Goal: Transaction & Acquisition: Purchase product/service

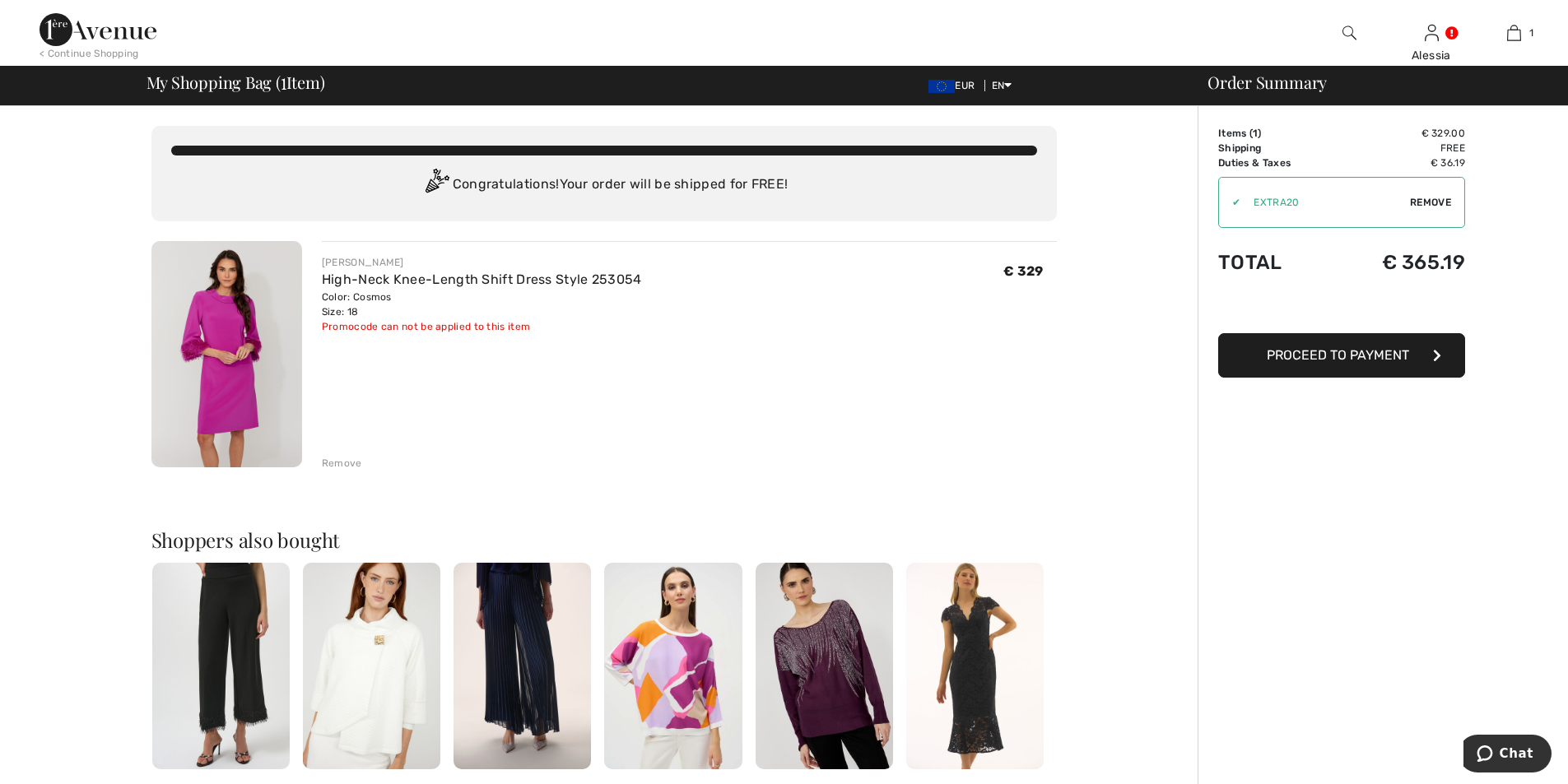
click at [1417, 198] on span "Remove" at bounding box center [1431, 202] width 42 height 15
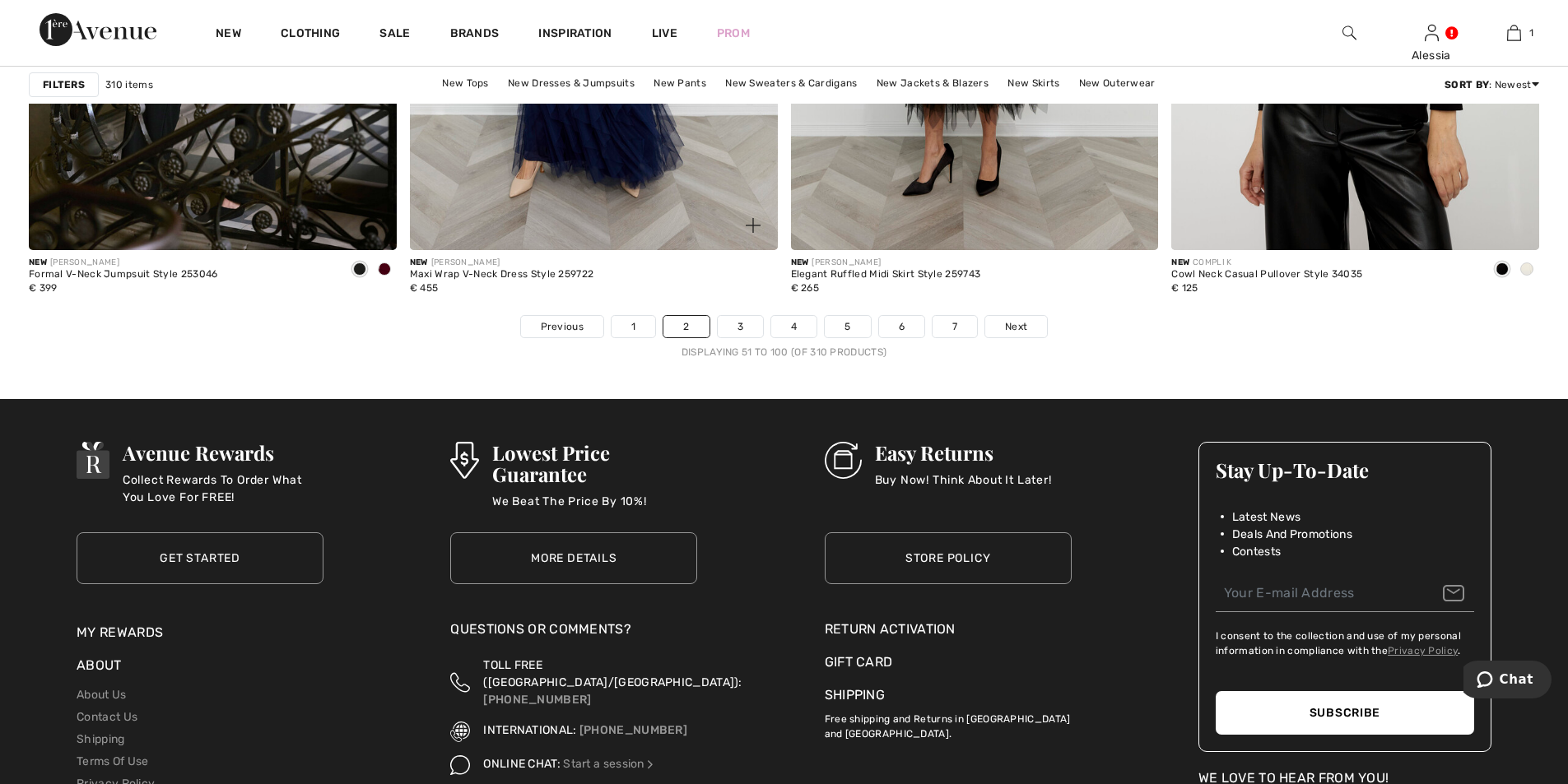
scroll to position [9384, 0]
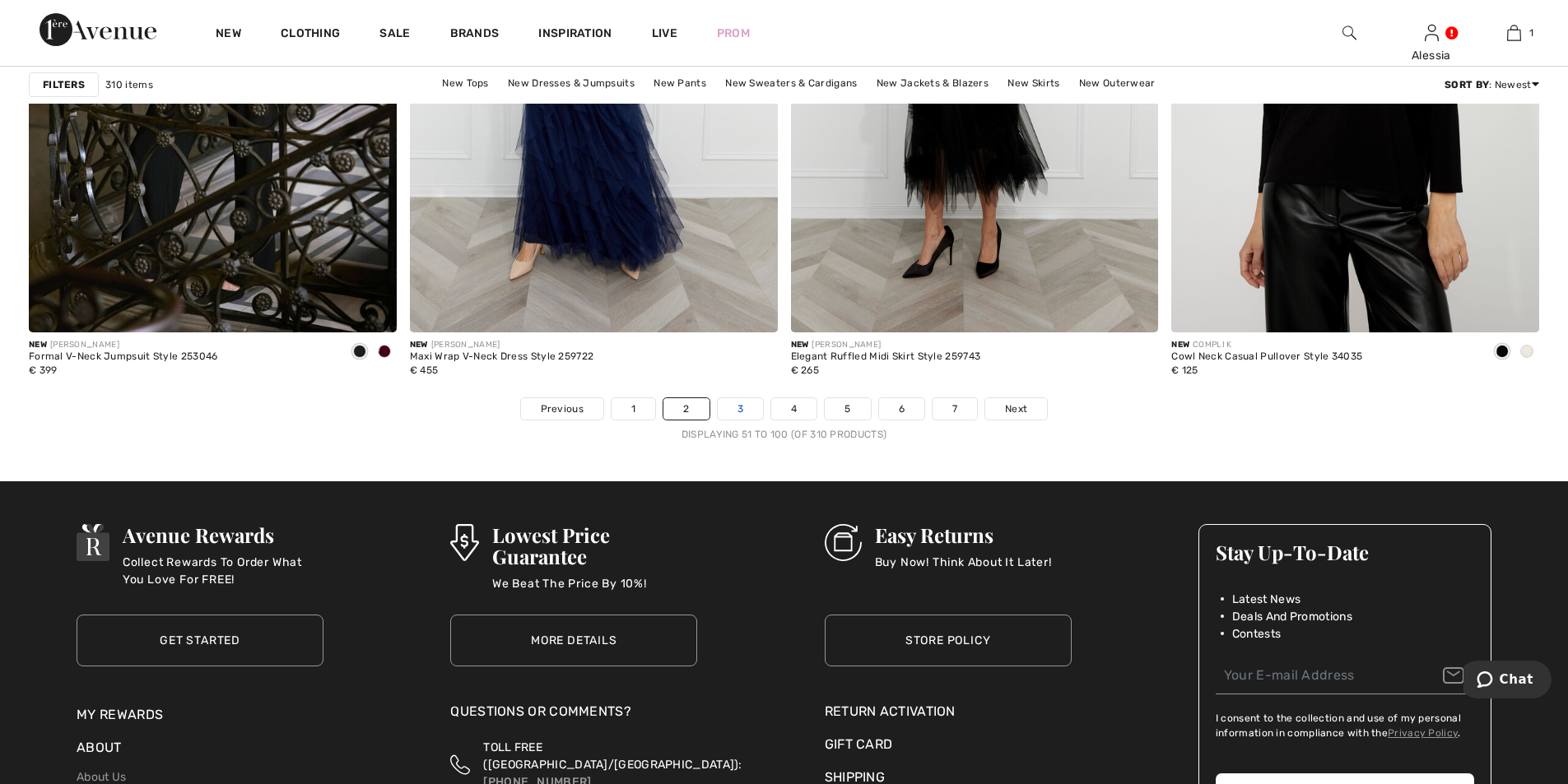
click at [729, 407] on link "3" at bounding box center [740, 409] width 45 height 21
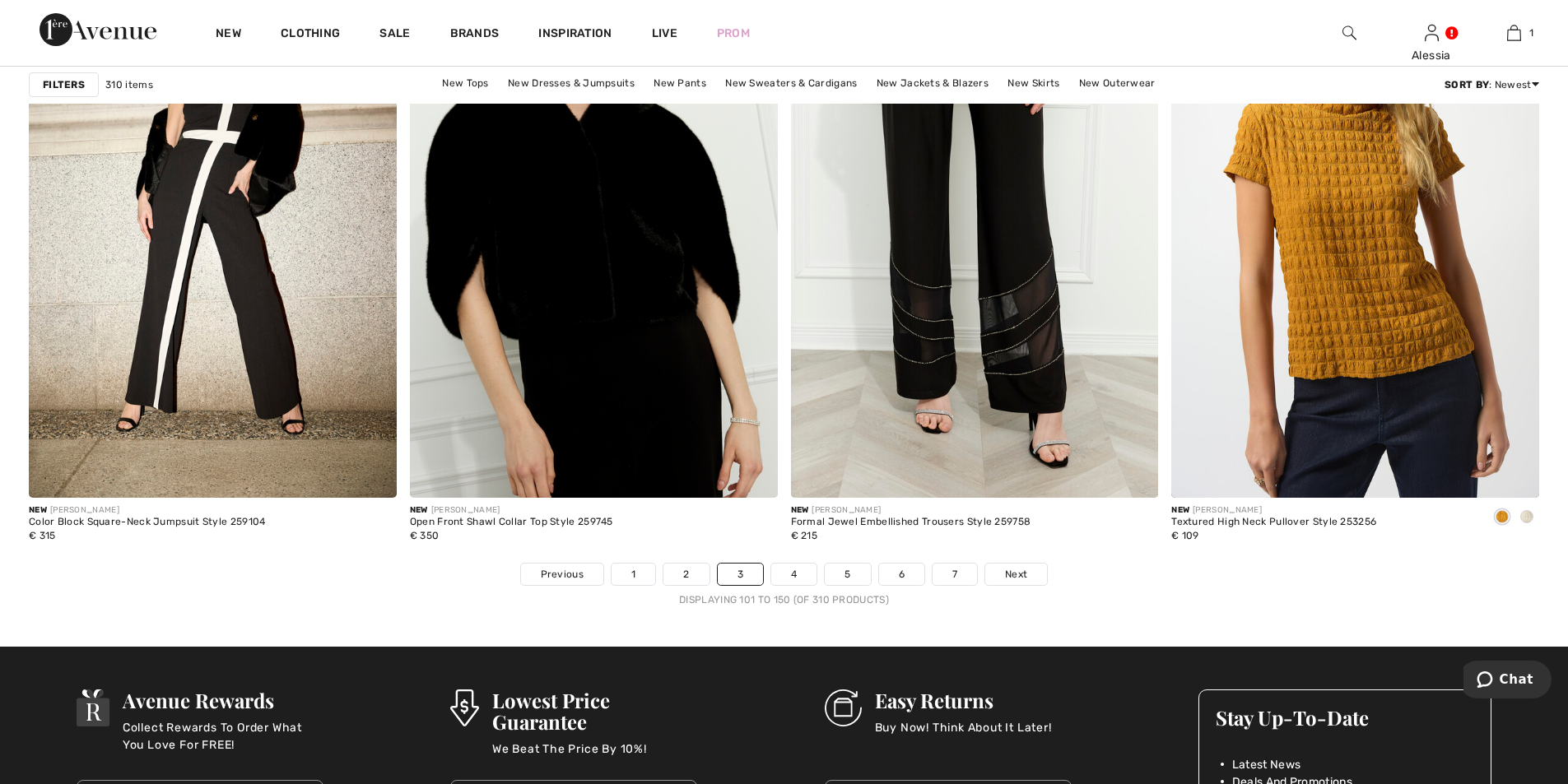
scroll to position [9631, 0]
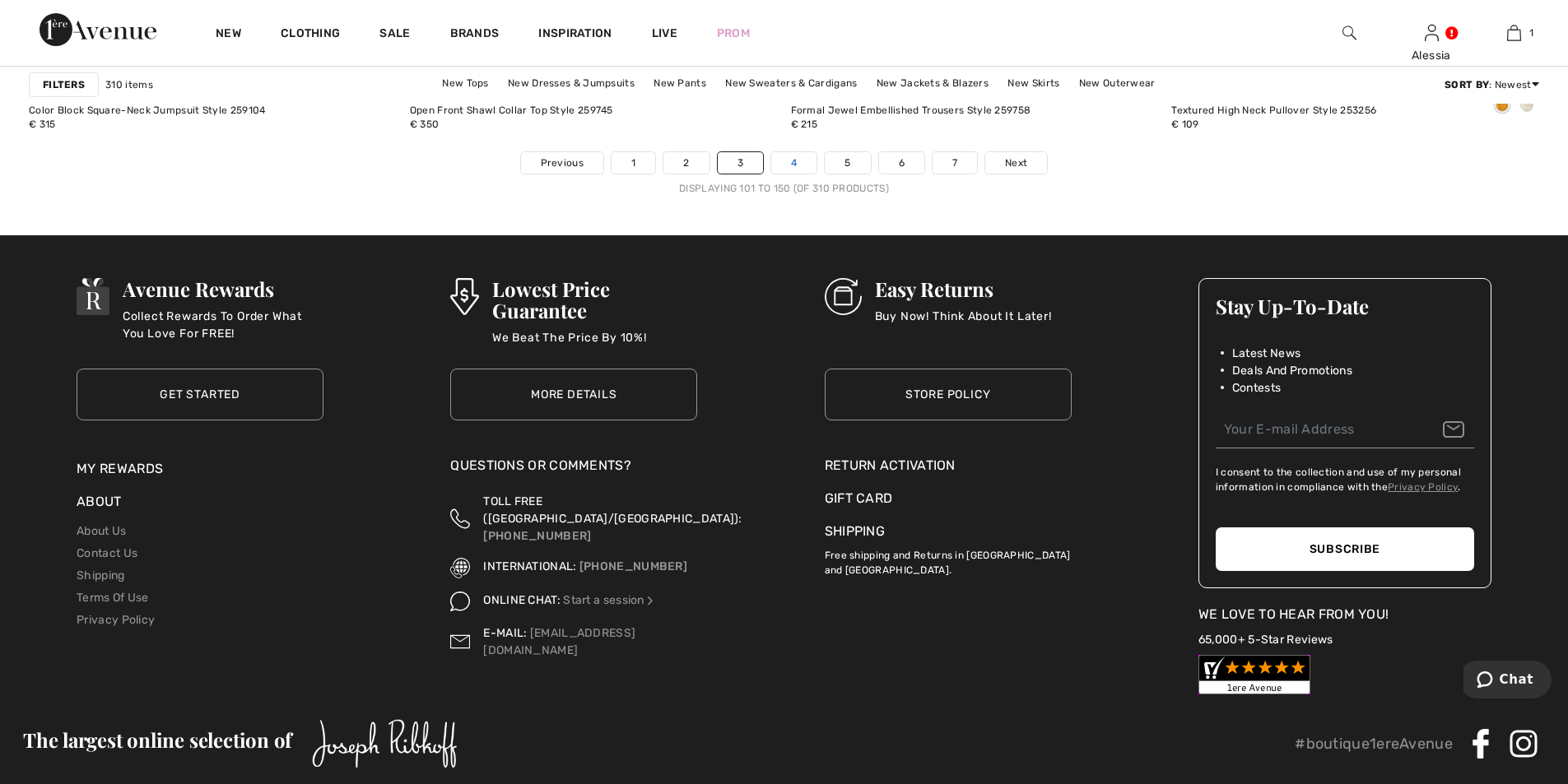
click at [794, 163] on link "4" at bounding box center [794, 163] width 45 height 21
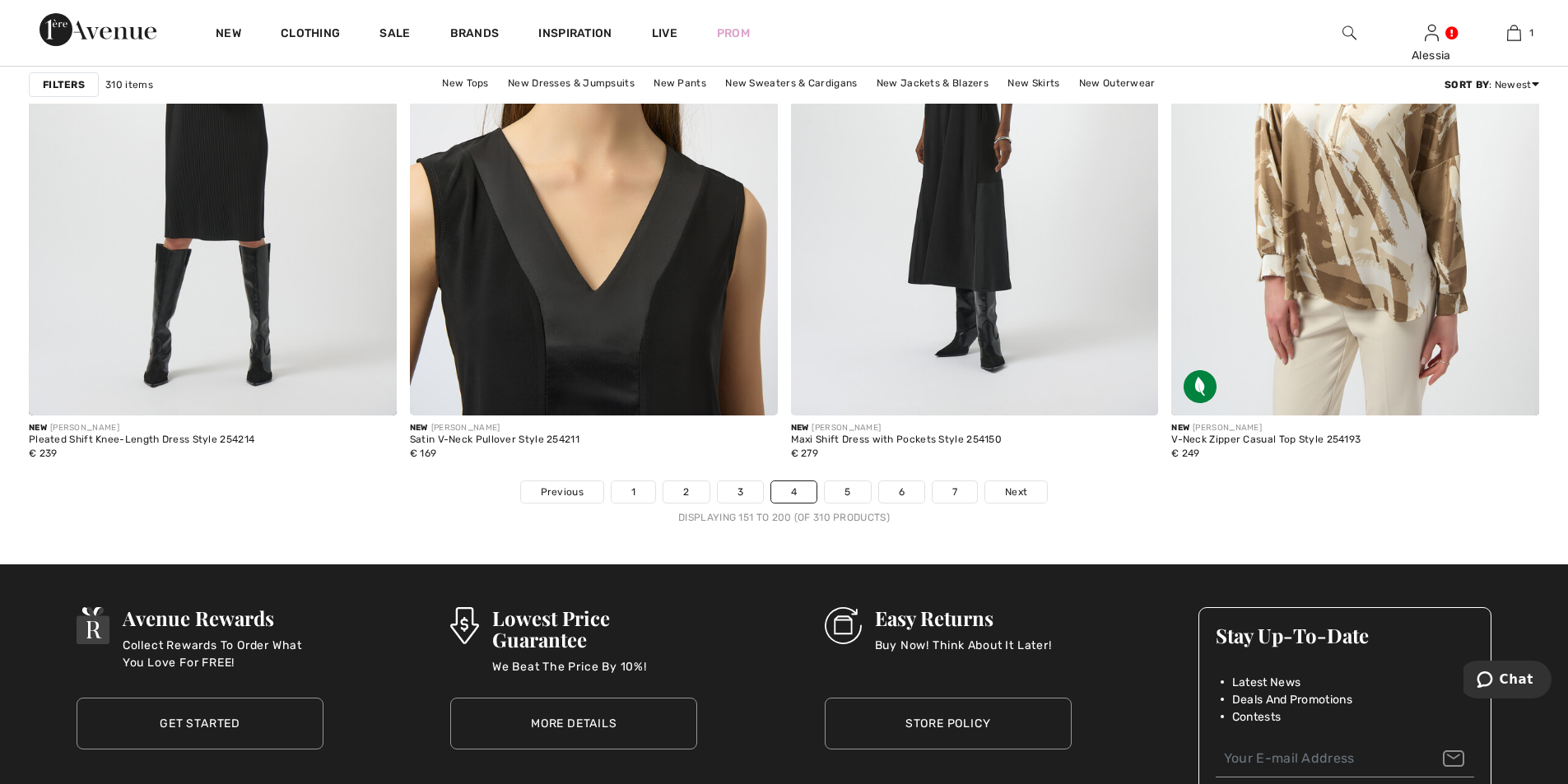
scroll to position [9383, 0]
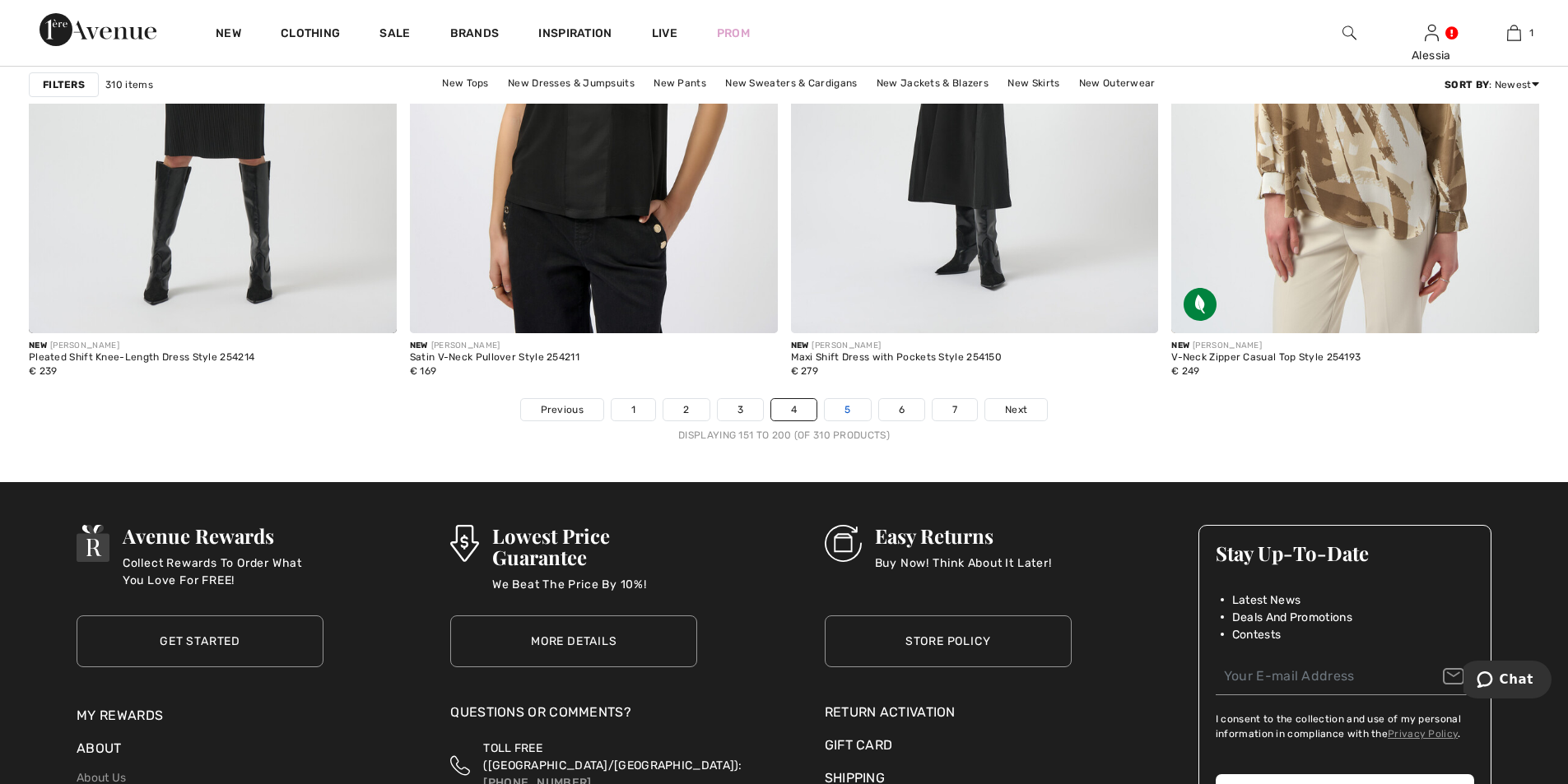
click at [843, 406] on link "5" at bounding box center [847, 409] width 45 height 21
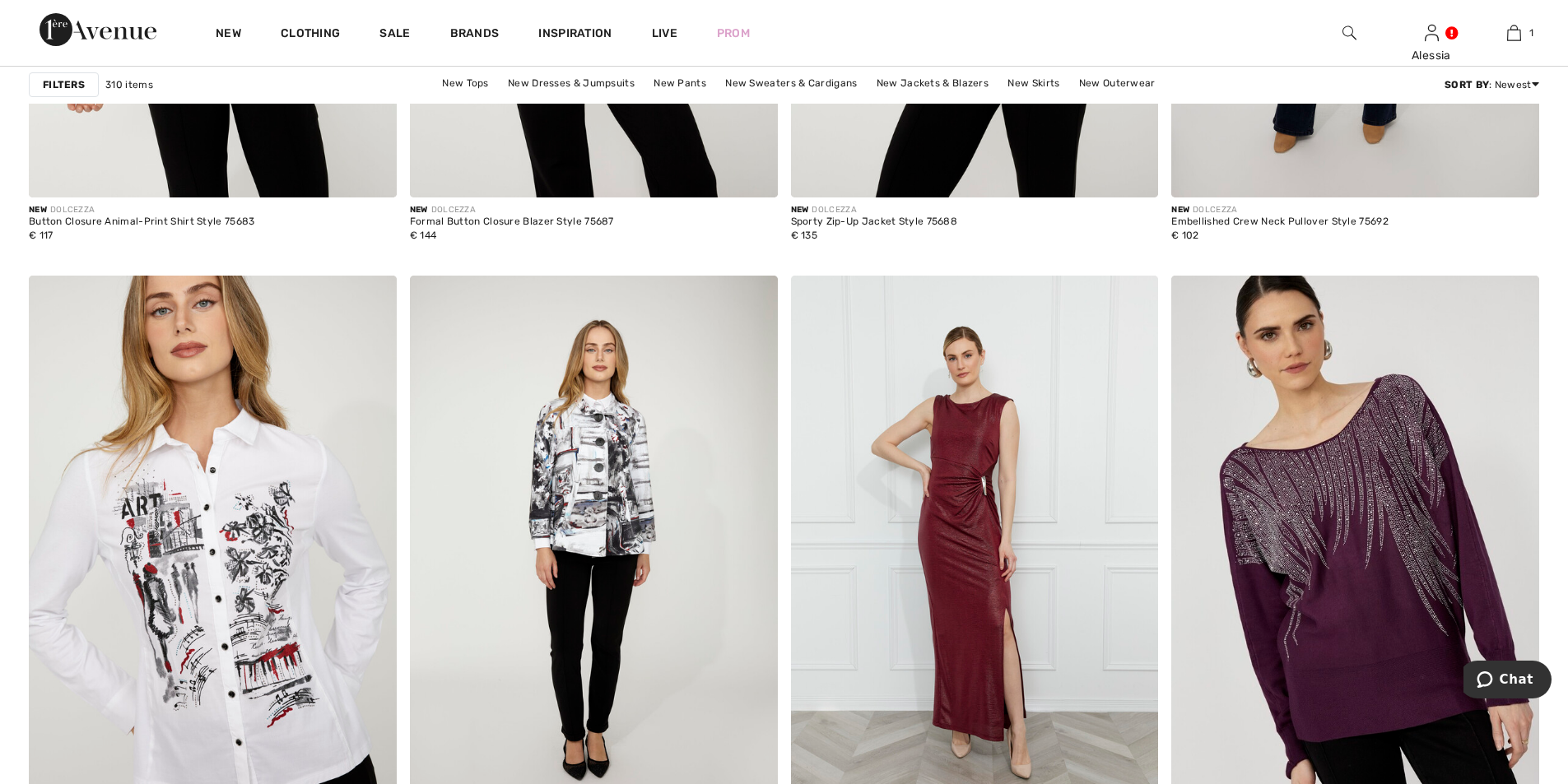
scroll to position [9301, 0]
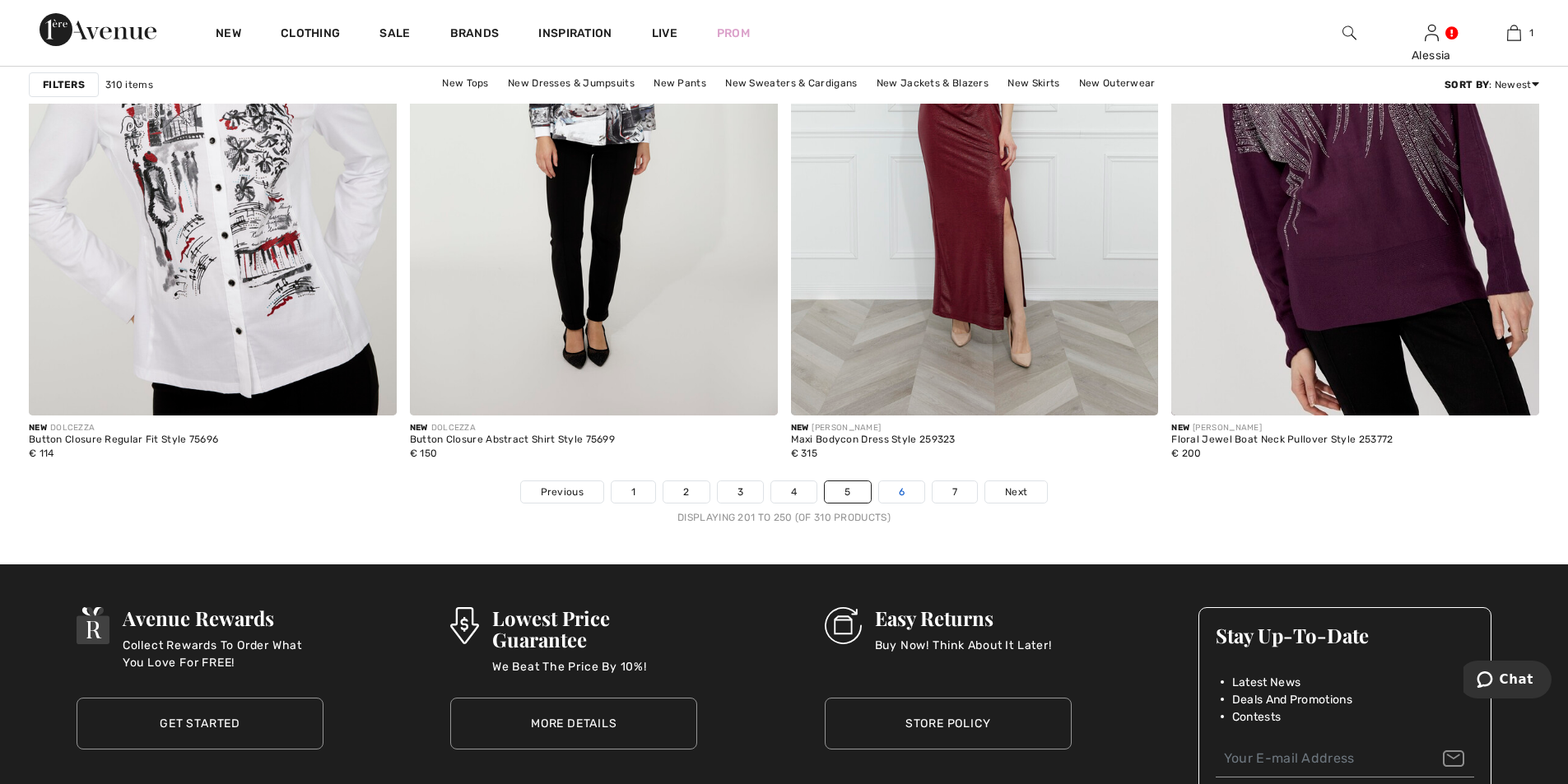
click at [897, 490] on link "6" at bounding box center [901, 492] width 45 height 21
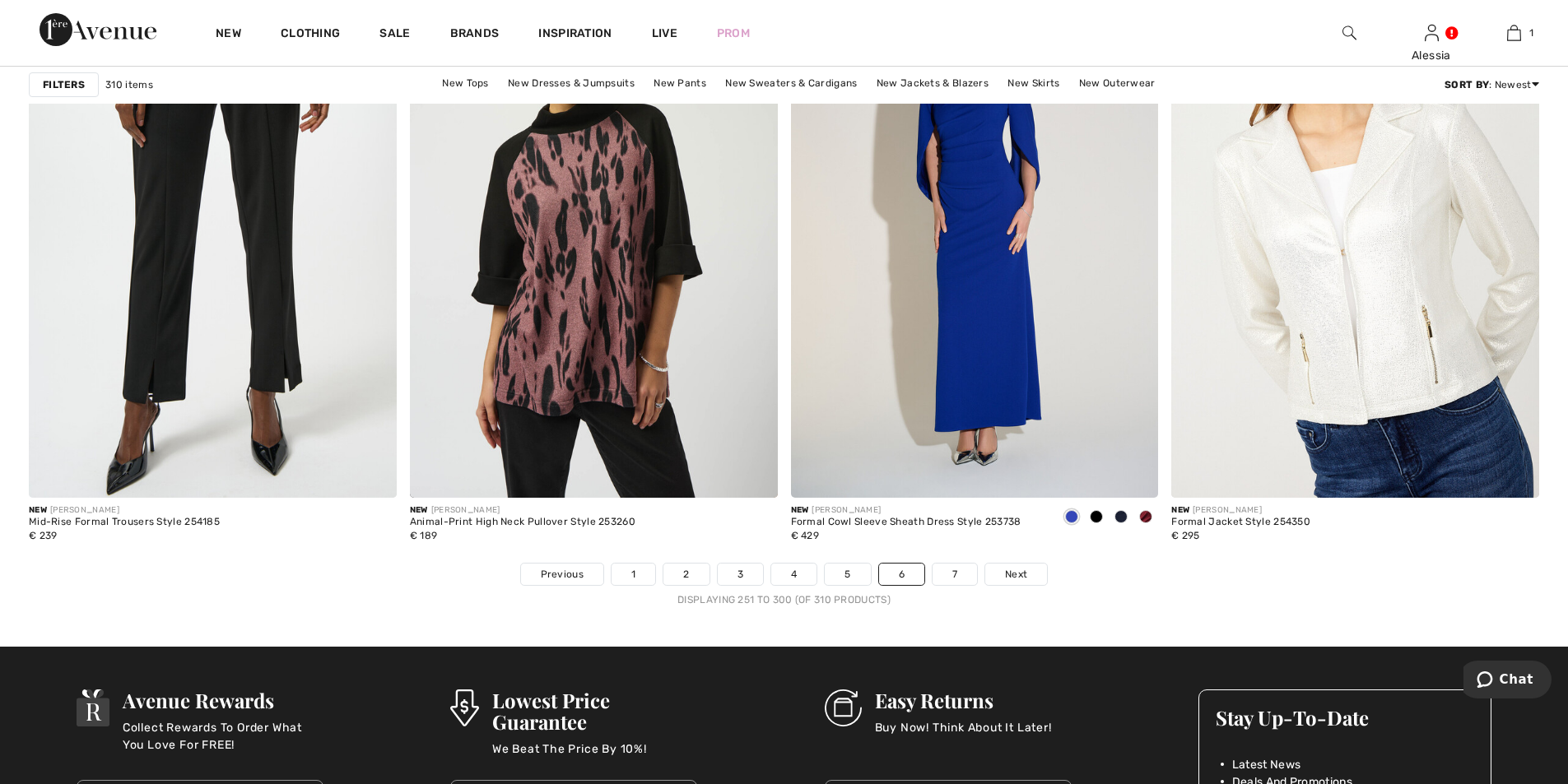
scroll to position [9301, 0]
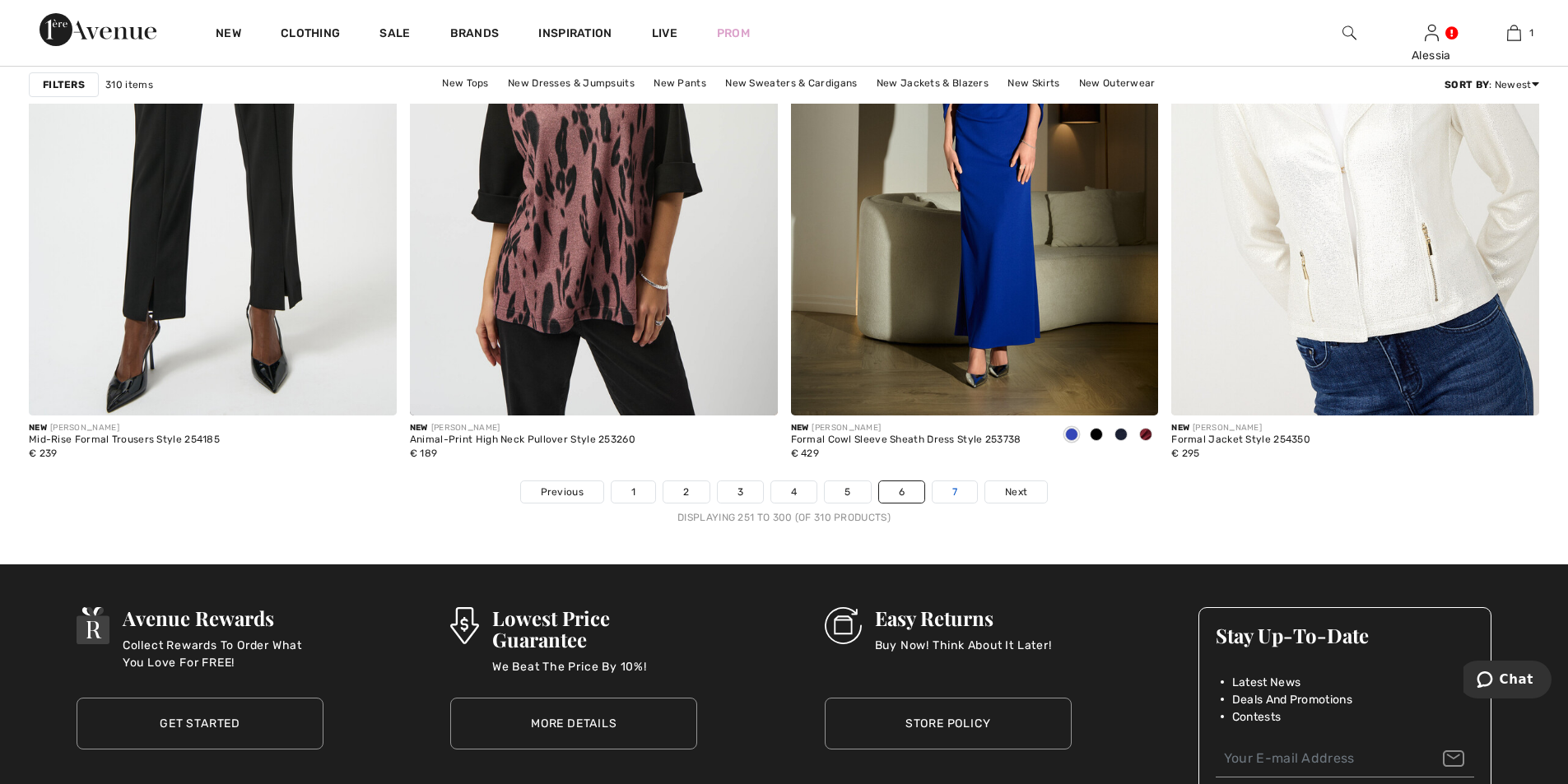
click at [956, 487] on link "7" at bounding box center [954, 492] width 45 height 21
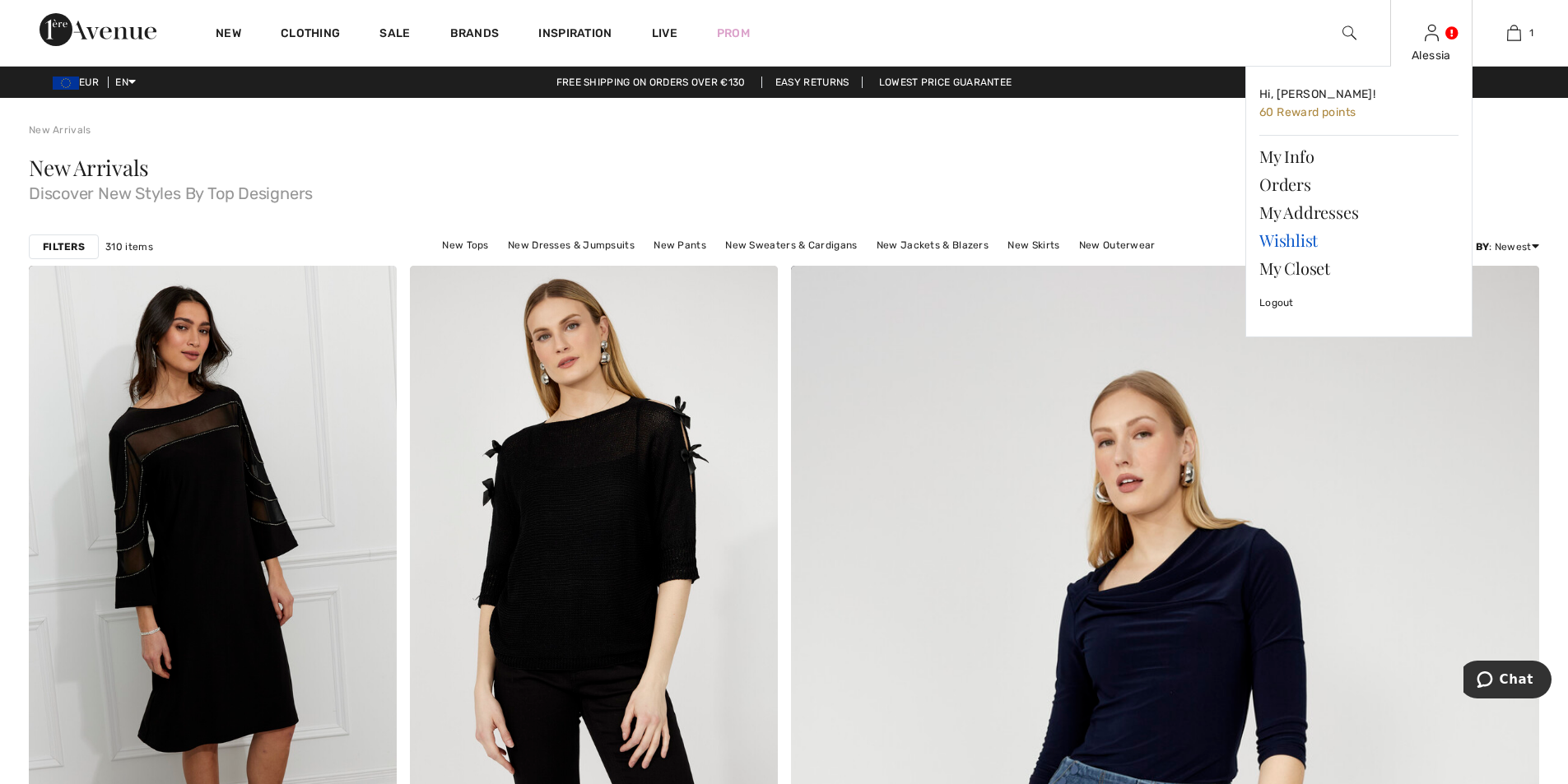
click at [1282, 243] on link "Wishlist" at bounding box center [1359, 240] width 199 height 28
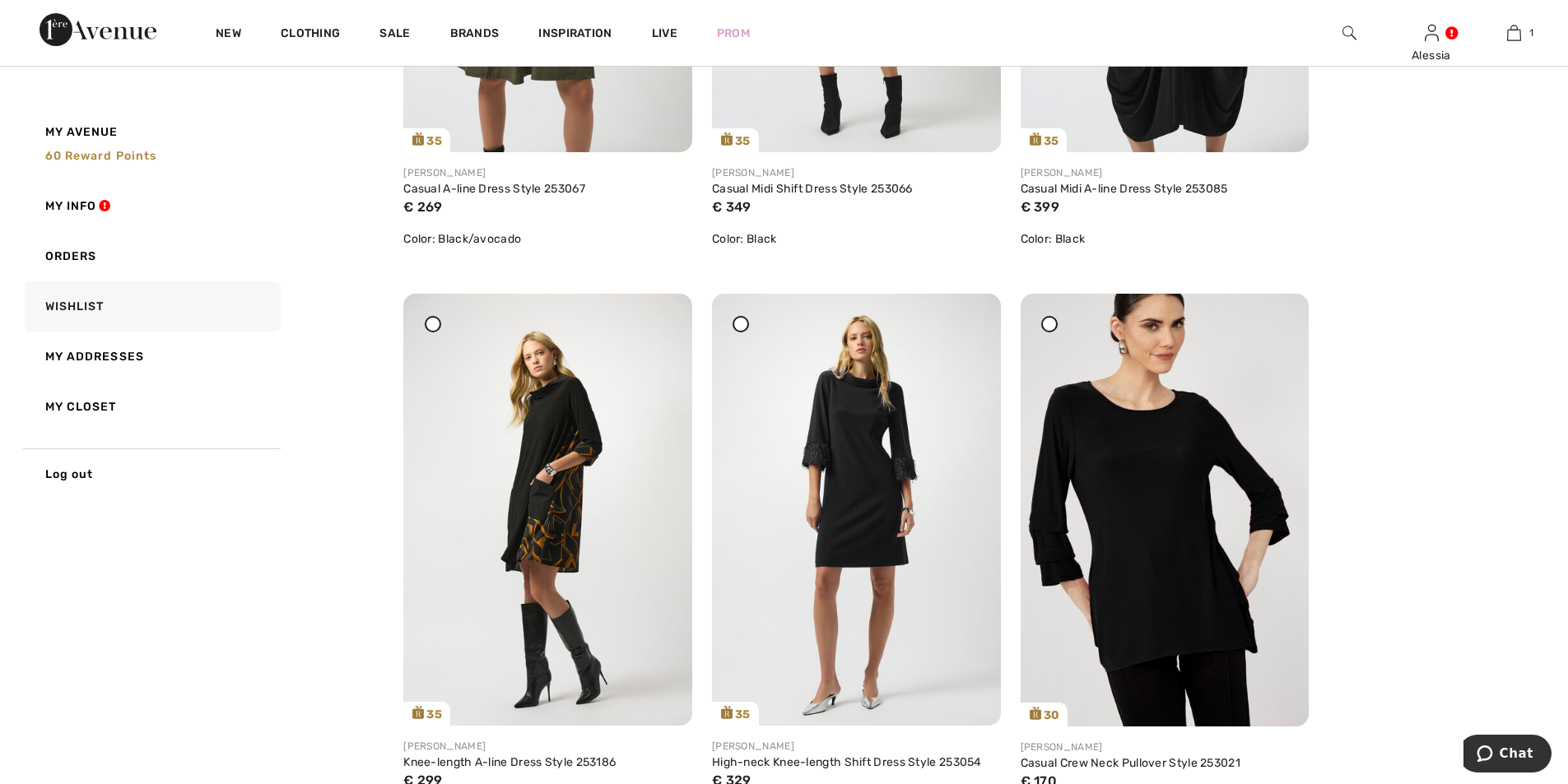
scroll to position [4280, 0]
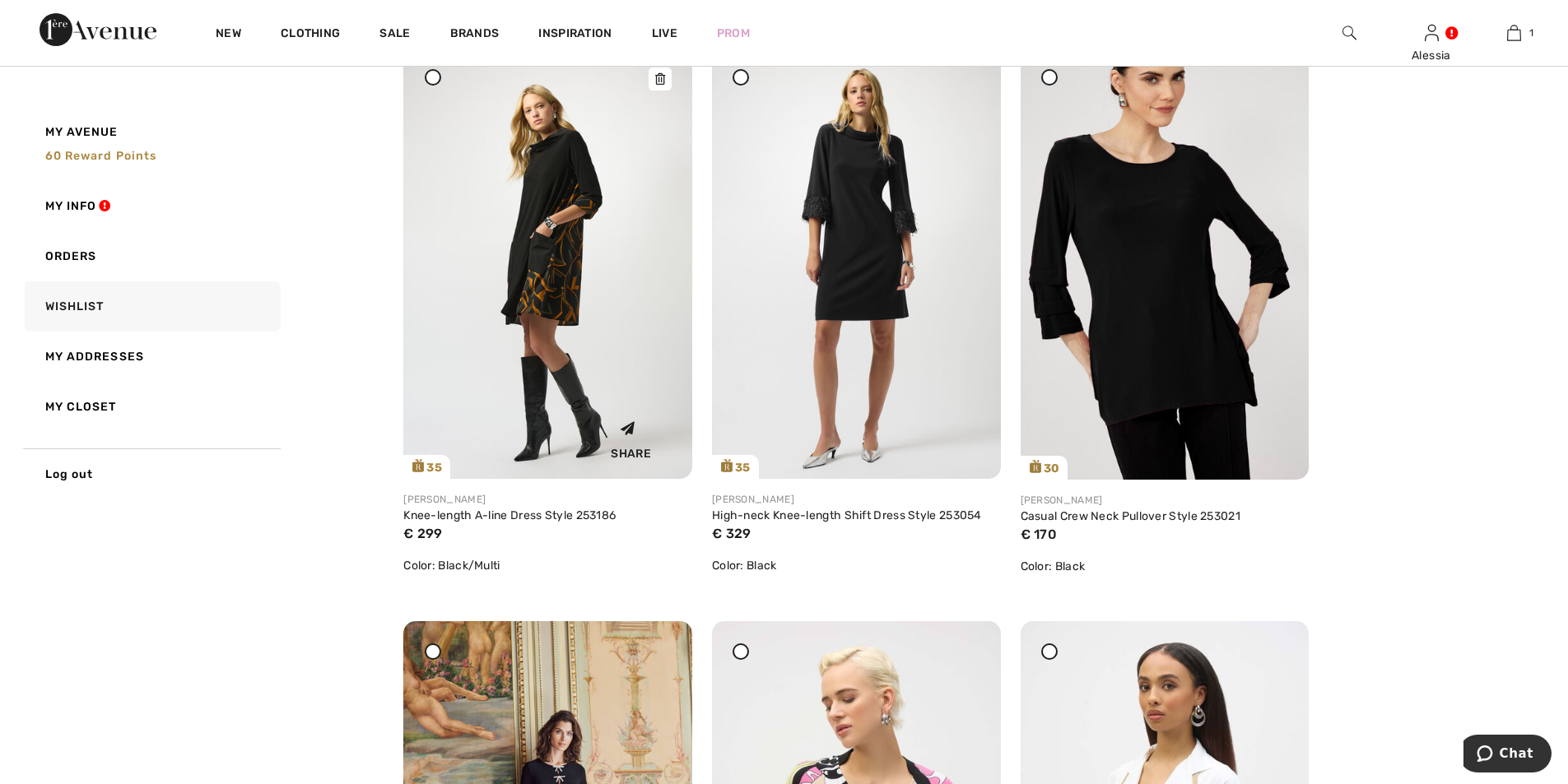
click at [553, 212] on img at bounding box center [548, 262] width 288 height 432
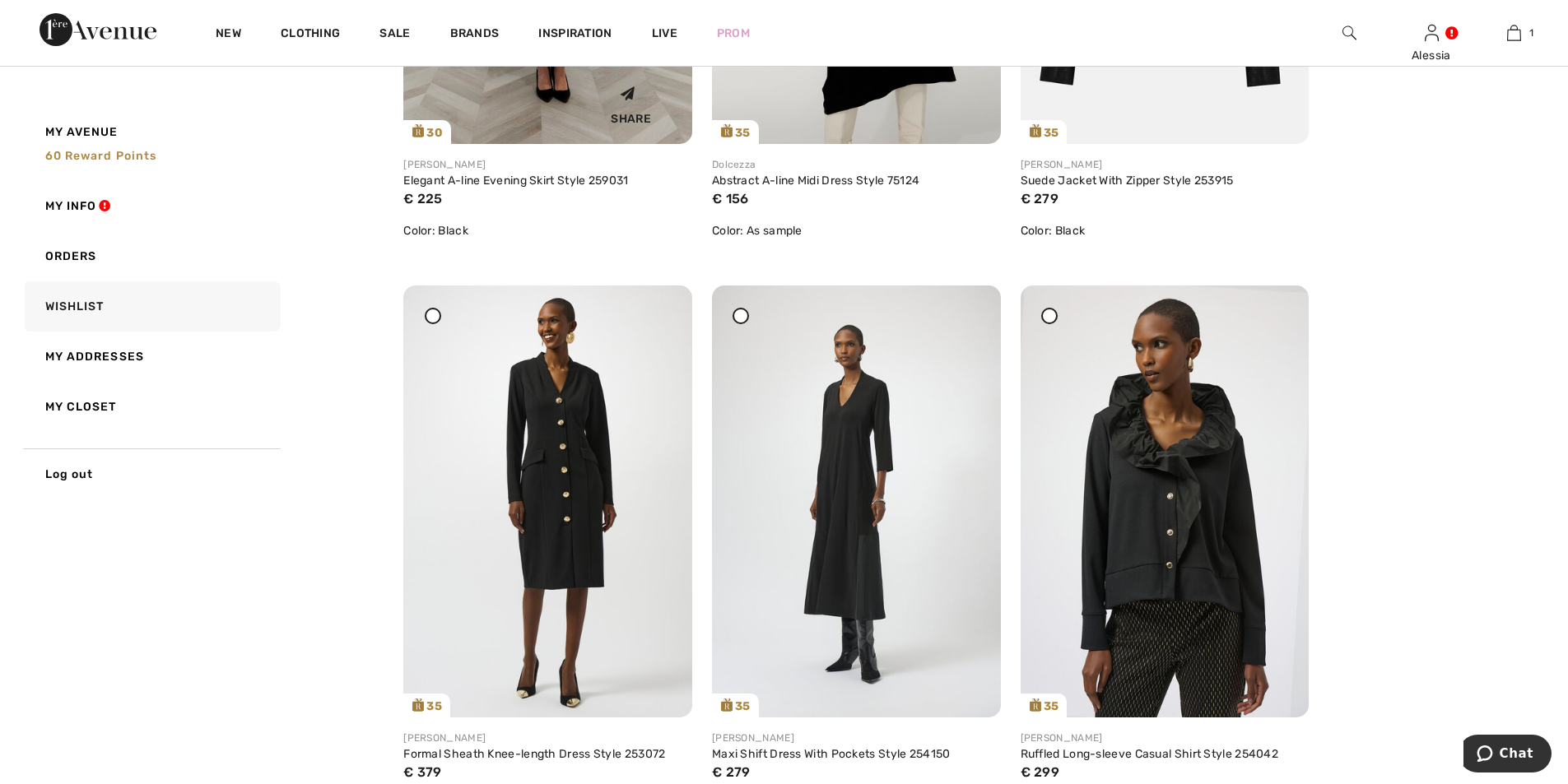
scroll to position [1646, 0]
